Goal: Check status: Check status

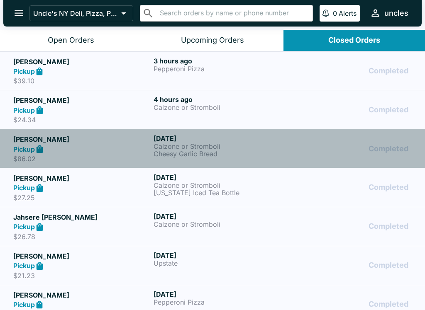
click at [217, 141] on h6 "[DATE]" at bounding box center [221, 138] width 137 height 8
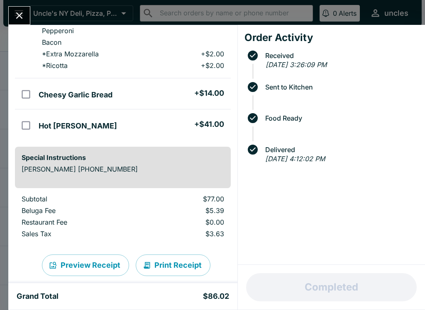
click at [20, 19] on icon "Close" at bounding box center [19, 15] width 11 height 11
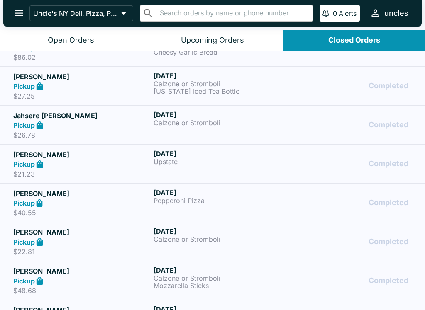
scroll to position [102, 0]
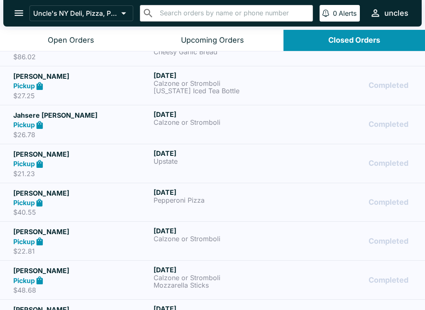
click at [213, 78] on h6 "[DATE]" at bounding box center [221, 75] width 137 height 8
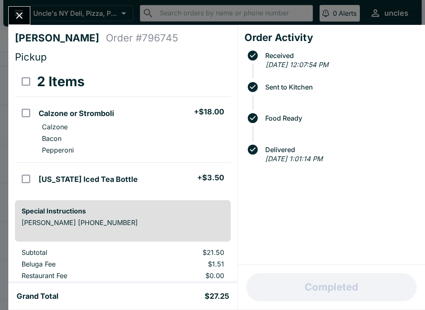
click at [4, 7] on div "[PERSON_NAME] Order # 796745 Pickup 2 Items Calzone or Stromboli + $18.00 Calzo…" at bounding box center [212, 155] width 425 height 310
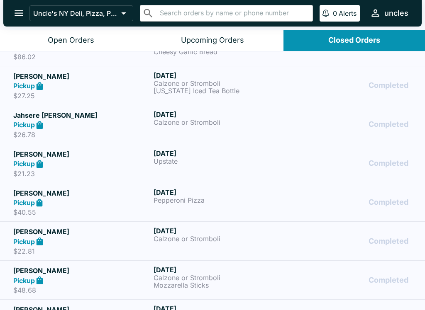
click at [21, 22] on button "open drawer" at bounding box center [18, 12] width 21 height 21
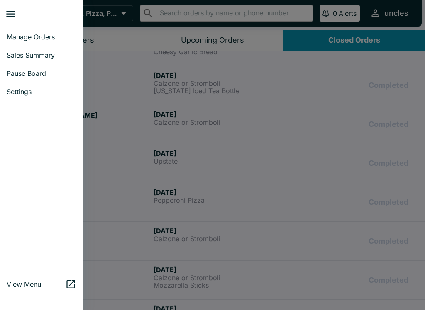
click at [125, 153] on div at bounding box center [212, 155] width 425 height 310
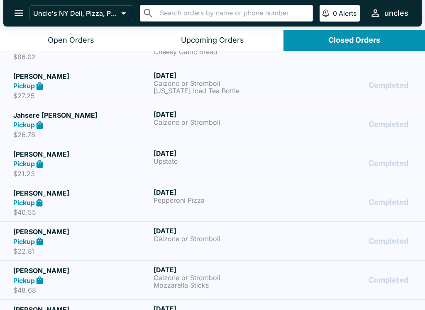
click at [53, 119] on h5 "Jahsere [PERSON_NAME]" at bounding box center [81, 115] width 137 height 10
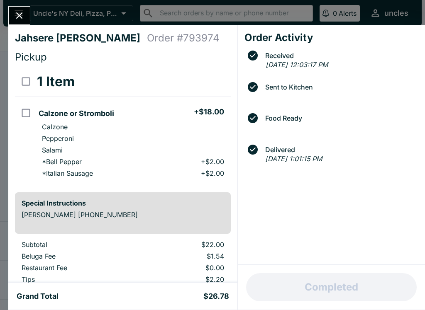
click at [20, 20] on icon "Close" at bounding box center [19, 15] width 11 height 11
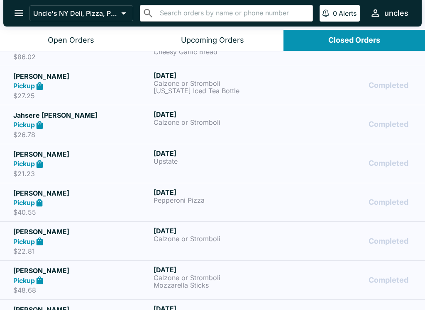
click at [46, 157] on h5 "[PERSON_NAME]" at bounding box center [81, 154] width 137 height 10
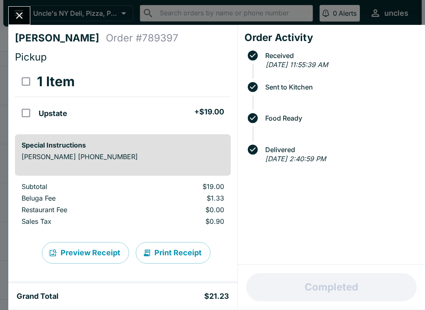
click at [11, 17] on button "Close" at bounding box center [19, 16] width 21 height 18
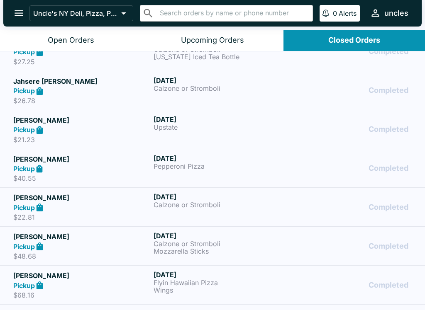
scroll to position [140, 0]
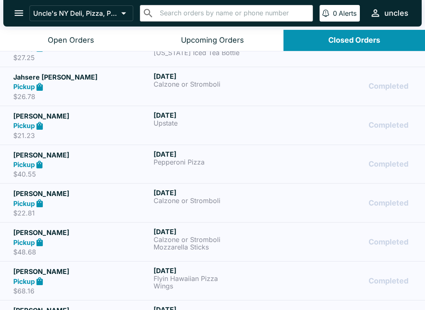
click at [35, 165] on icon at bounding box center [40, 165] width 10 height 10
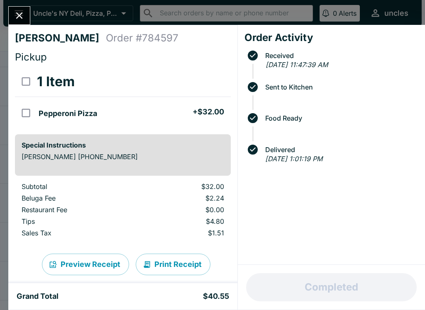
click at [24, 22] on button "Close" at bounding box center [19, 16] width 21 height 18
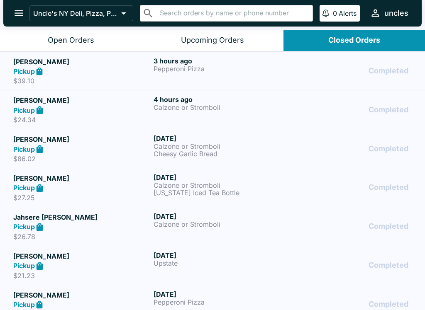
click at [204, 100] on h6 "4 hours ago" at bounding box center [221, 99] width 137 height 8
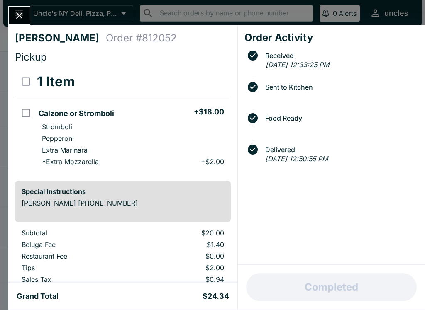
click at [19, 5] on div "[PERSON_NAME] Order # 812052 Pickup 1 Item Calzone or Stromboli + $18.00 Stromb…" at bounding box center [212, 155] width 425 height 310
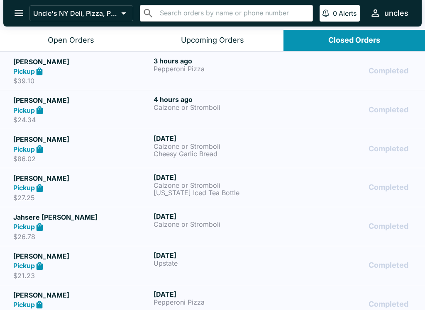
click at [95, 60] on h5 "[PERSON_NAME]" at bounding box center [81, 62] width 137 height 10
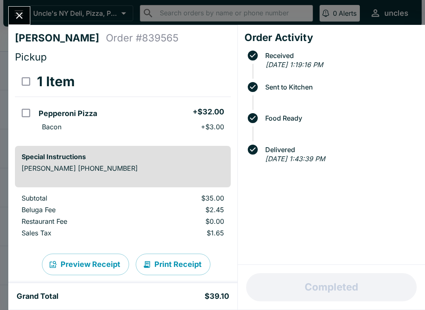
click at [29, 14] on button "Close" at bounding box center [19, 16] width 21 height 18
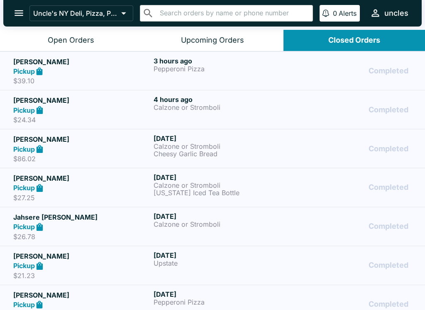
click at [25, 7] on button "open drawer" at bounding box center [18, 12] width 21 height 21
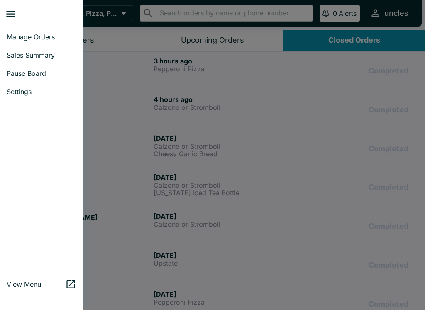
click at [134, 88] on div at bounding box center [212, 155] width 425 height 310
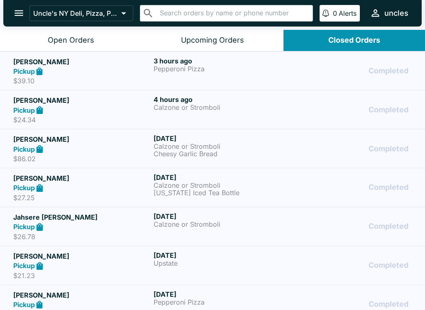
click at [197, 36] on div "Upcoming Orders" at bounding box center [212, 41] width 63 height 10
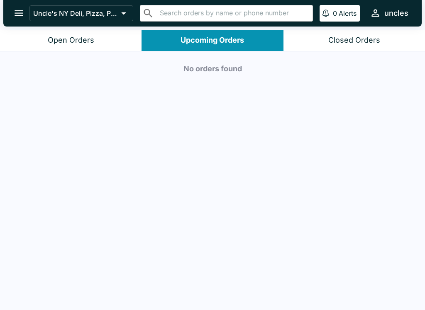
click at [78, 38] on div "Open Orders" at bounding box center [71, 41] width 46 height 10
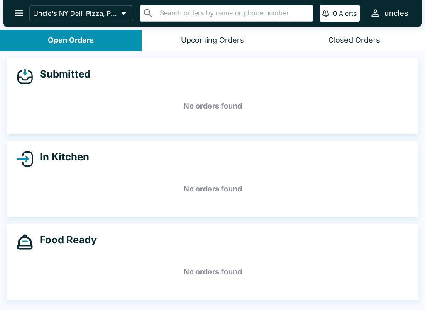
click at [168, 5] on div "​ ​" at bounding box center [226, 13] width 173 height 17
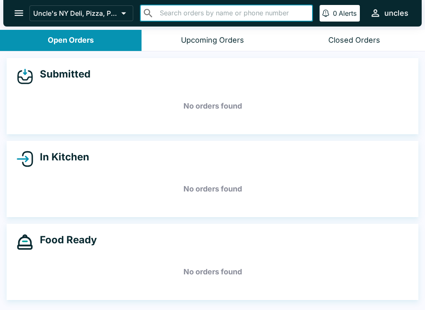
click at [108, 94] on h5 "No orders found" at bounding box center [213, 106] width 392 height 30
